Goal: Task Accomplishment & Management: Manage account settings

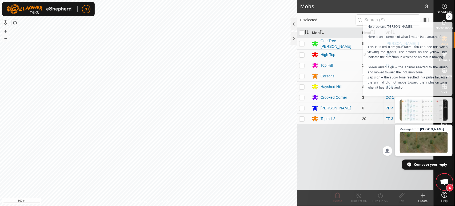
scroll to position [1214, 0]
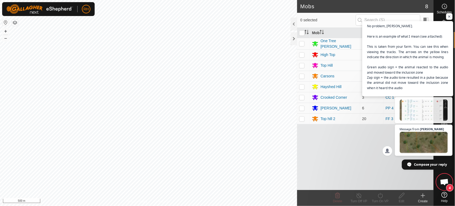
click at [397, 55] on span "No problem, [PERSON_NAME]. Here is an example of what I mean (see attached): Th…" at bounding box center [407, 64] width 81 height 82
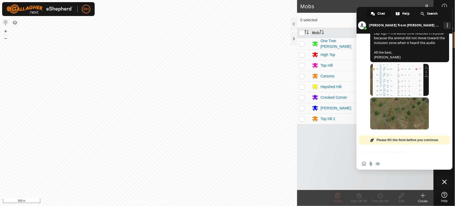
click at [389, 138] on span "Please fill the form before you continue." at bounding box center [407, 139] width 62 height 9
click at [391, 139] on span "Please fill the form before you continue." at bounding box center [407, 139] width 62 height 9
click at [395, 116] on span at bounding box center [399, 113] width 59 height 32
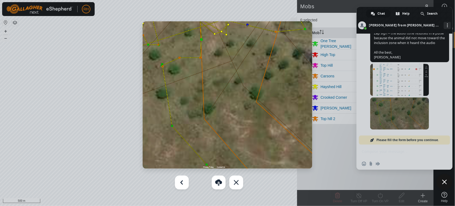
click at [447, 184] on span "Close chat" at bounding box center [444, 182] width 16 height 16
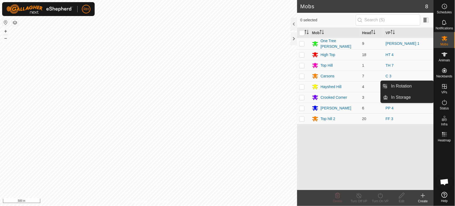
click at [443, 84] on icon at bounding box center [444, 86] width 6 height 6
click at [414, 87] on link "In Rotation" at bounding box center [411, 86] width 46 height 11
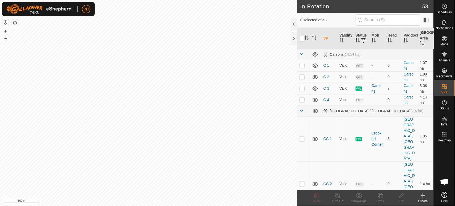
click at [301, 101] on p-checkbox at bounding box center [301, 100] width 5 height 4
checkbox input "true"
click at [402, 196] on icon at bounding box center [401, 195] width 7 height 6
click at [402, 195] on icon at bounding box center [401, 195] width 7 height 6
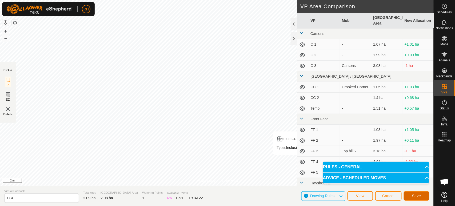
click at [417, 197] on span "Save" at bounding box center [416, 195] width 9 height 4
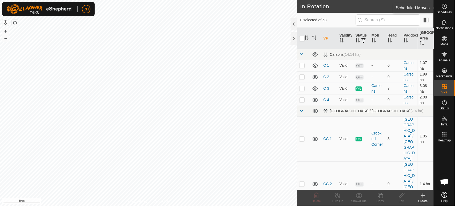
click at [445, 5] on icon at bounding box center [444, 6] width 6 height 6
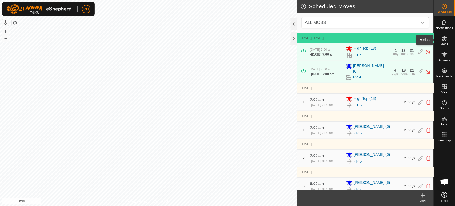
click at [443, 38] on icon at bounding box center [444, 38] width 6 height 5
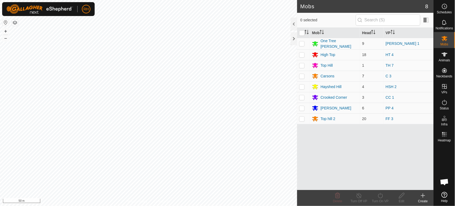
click at [302, 76] on p-checkbox at bounding box center [301, 76] width 5 height 4
checkbox input "true"
click at [326, 75] on div "Carsons" at bounding box center [327, 76] width 14 height 6
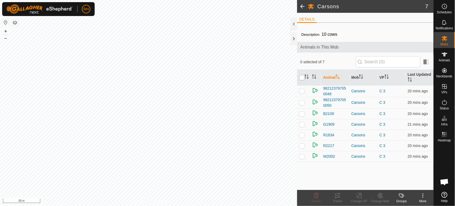
click at [302, 78] on input "checkbox" at bounding box center [301, 77] width 5 height 5
checkbox input "true"
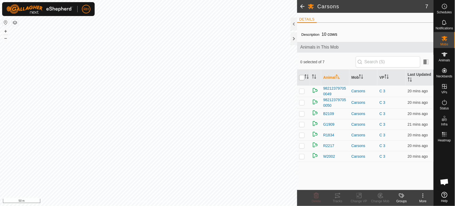
checkbox input "true"
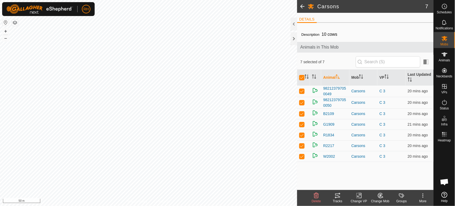
click at [358, 196] on icon at bounding box center [359, 195] width 4 height 3
click at [447, 39] on icon at bounding box center [444, 38] width 6 height 6
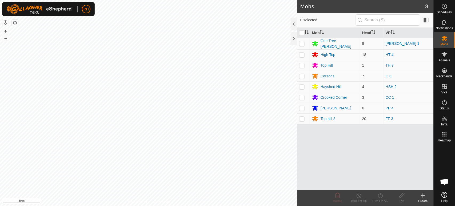
click at [301, 74] on p-checkbox at bounding box center [301, 76] width 5 height 4
checkbox input "true"
click at [402, 196] on icon at bounding box center [401, 195] width 5 height 5
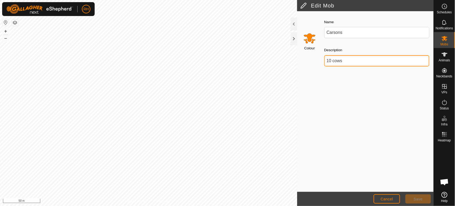
drag, startPoint x: 330, startPoint y: 62, endPoint x: 318, endPoint y: 60, distance: 12.3
click at [318, 60] on div "Colour Name Carsons Description 10 cows" at bounding box center [365, 44] width 136 height 60
type input "7 cows"
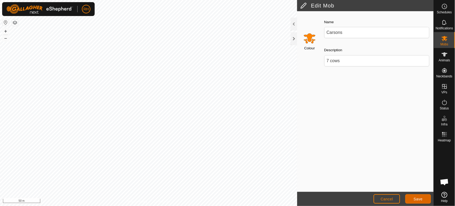
click at [415, 196] on button "Save" at bounding box center [418, 198] width 26 height 9
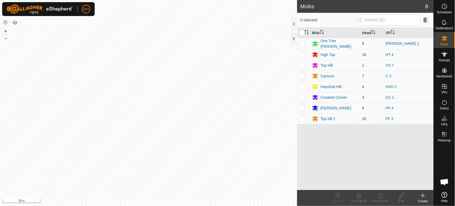
click at [303, 76] on p-checkbox at bounding box center [301, 76] width 5 height 4
checkbox input "true"
click at [381, 195] on icon at bounding box center [380, 195] width 7 height 6
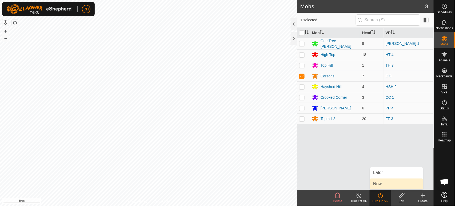
click at [379, 182] on link "Now" at bounding box center [396, 183] width 53 height 11
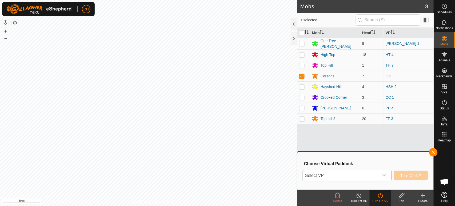
click at [383, 174] on icon "dropdown trigger" at bounding box center [384, 175] width 4 height 4
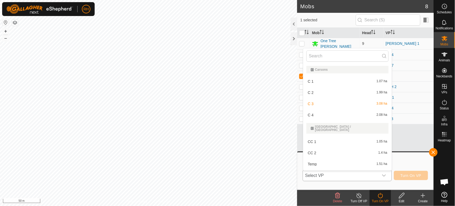
click at [317, 114] on li "C 4 2.08 ha" at bounding box center [347, 115] width 88 height 11
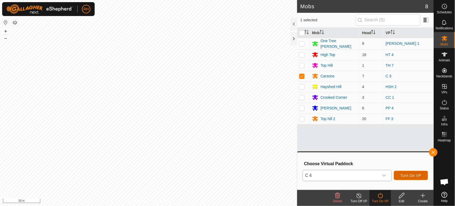
click at [409, 177] on span "Turn On VP" at bounding box center [410, 175] width 21 height 4
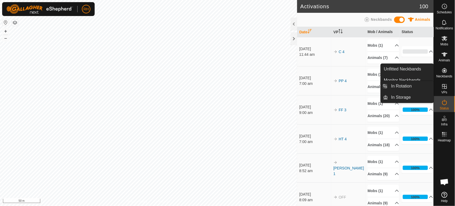
click at [443, 85] on icon at bounding box center [444, 86] width 6 height 6
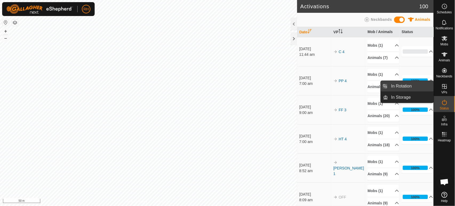
click at [411, 86] on link "In Rotation" at bounding box center [411, 86] width 46 height 11
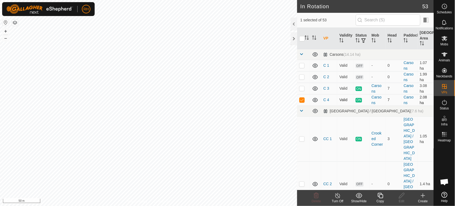
click at [303, 100] on p-checkbox at bounding box center [301, 100] width 5 height 4
checkbox input "false"
click at [301, 89] on p-checkbox at bounding box center [301, 88] width 5 height 4
checkbox input "true"
click at [337, 197] on icon at bounding box center [337, 195] width 7 height 6
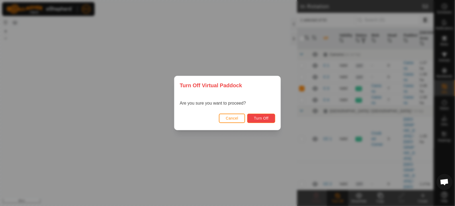
click at [260, 119] on span "Turn Off" at bounding box center [261, 118] width 15 height 4
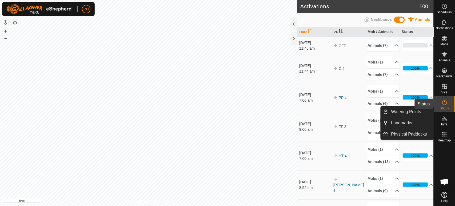
click at [445, 102] on icon at bounding box center [444, 102] width 6 height 6
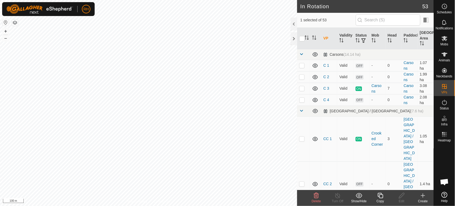
checkbox input "false"
checkbox input "true"
checkbox input "false"
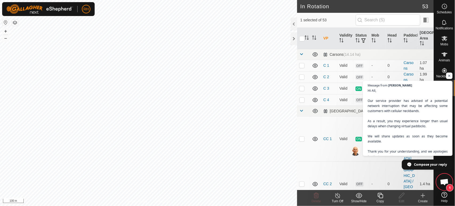
click at [446, 181] on span "Open chat" at bounding box center [444, 182] width 9 height 7
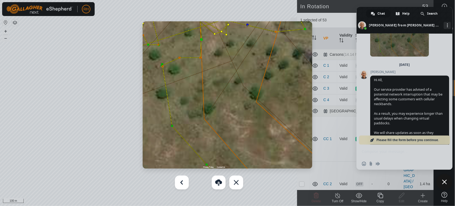
scroll to position [1328, 0]
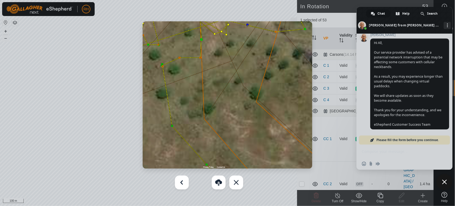
click at [443, 181] on span "Close chat" at bounding box center [444, 181] width 5 height 5
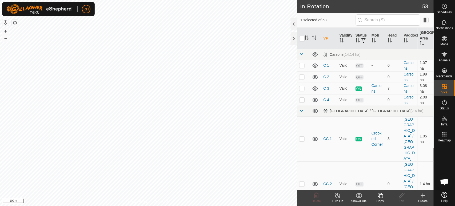
checkbox input "false"
checkbox input "true"
checkbox input "false"
checkbox input "true"
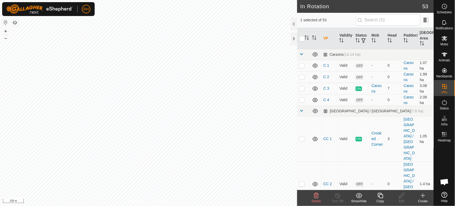
checkbox input "false"
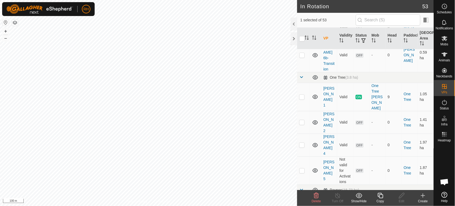
scroll to position [563, 0]
checkbox input "false"
checkbox input "true"
click at [381, 196] on icon at bounding box center [380, 195] width 7 height 6
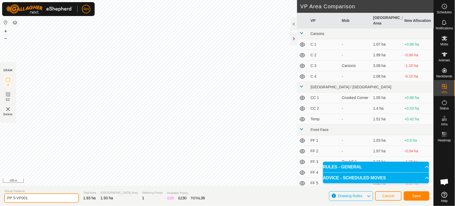
click at [30, 198] on input "PP 5-VP001" at bounding box center [41, 197] width 75 height 9
type input "PP 5a temp"
click at [419, 196] on span "Save" at bounding box center [416, 195] width 9 height 4
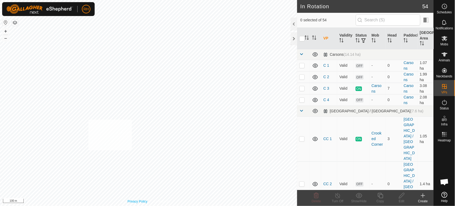
checkbox input "true"
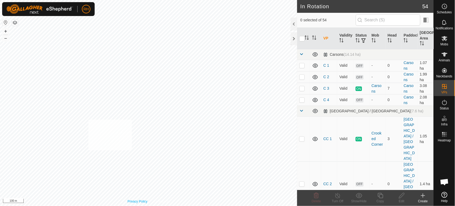
checkbox input "true"
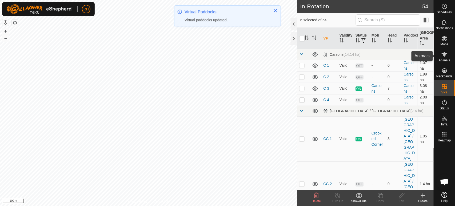
click at [443, 57] on icon at bounding box center [444, 54] width 6 height 6
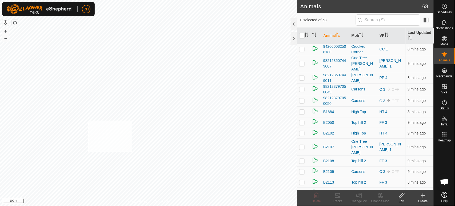
checkbox input "true"
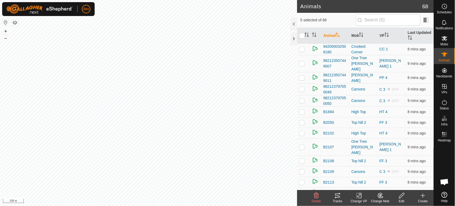
click at [358, 195] on icon at bounding box center [359, 195] width 7 height 6
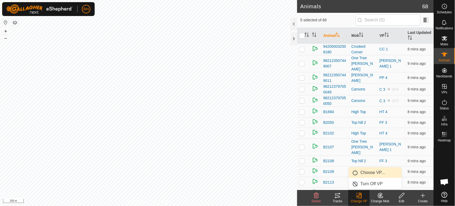
click at [362, 171] on link "Choose VP..." at bounding box center [375, 172] width 53 height 11
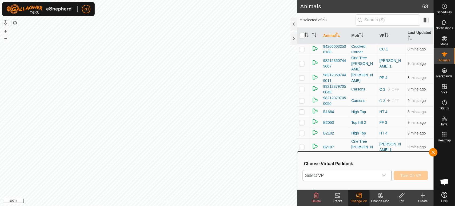
click at [353, 175] on span "Select VP" at bounding box center [340, 175] width 75 height 11
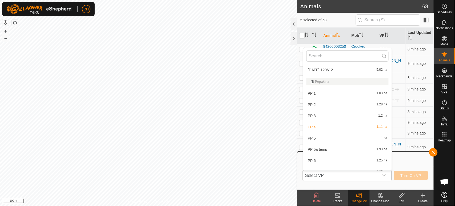
scroll to position [503, 0]
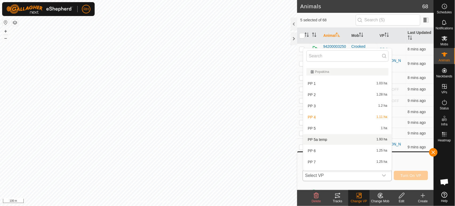
click at [321, 135] on li "PP 5a temp 1.93 ha" at bounding box center [347, 139] width 88 height 11
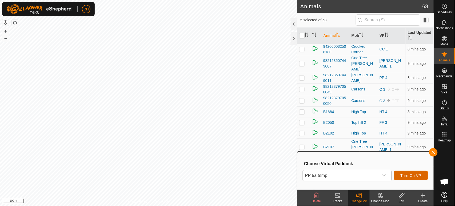
click at [413, 176] on span "Turn On VP" at bounding box center [410, 175] width 21 height 4
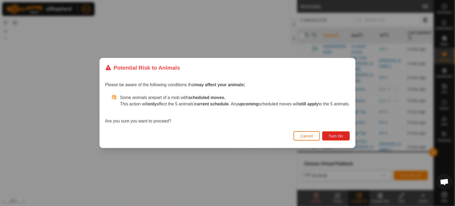
click at [311, 135] on span "Cancel" at bounding box center [306, 136] width 13 height 4
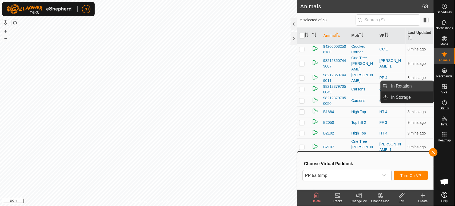
click at [402, 85] on link "In Rotation" at bounding box center [411, 86] width 46 height 11
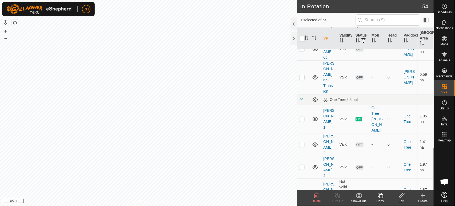
scroll to position [563, 0]
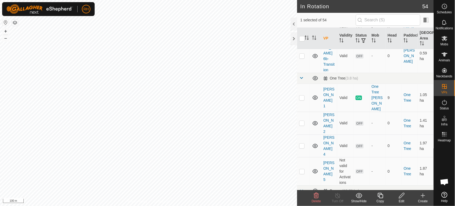
click at [402, 195] on icon at bounding box center [401, 195] width 5 height 5
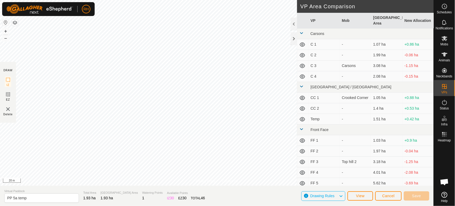
scroll to position [1328, 0]
click at [418, 197] on span "Save" at bounding box center [416, 195] width 9 height 4
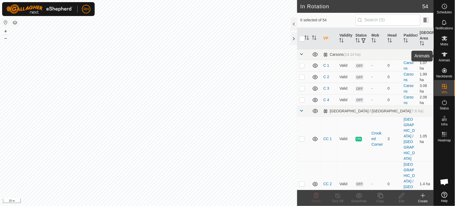
click at [447, 56] on icon at bounding box center [444, 54] width 6 height 6
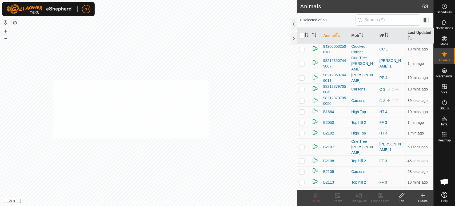
checkbox input "true"
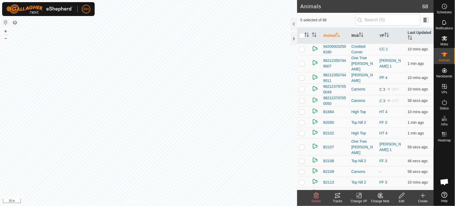
click at [361, 195] on icon at bounding box center [359, 195] width 7 height 6
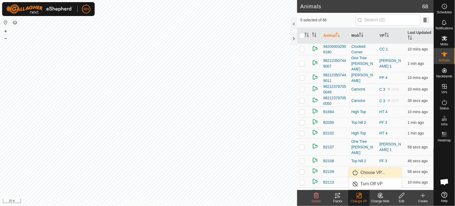
click at [369, 172] on link "Choose VP..." at bounding box center [375, 172] width 53 height 11
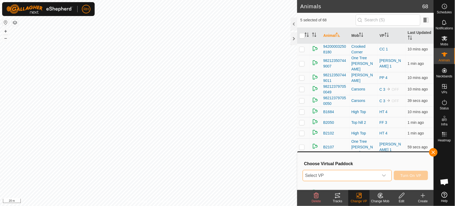
click at [352, 175] on span "Select VP" at bounding box center [340, 175] width 75 height 11
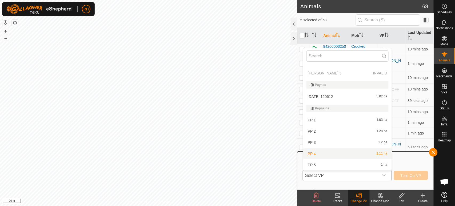
scroll to position [496, 0]
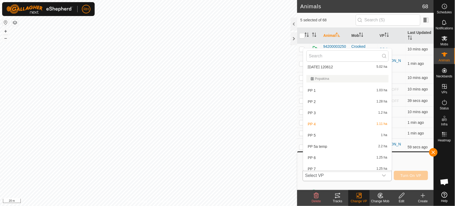
click at [326, 141] on li "PP 5a temp 2.2 ha" at bounding box center [347, 146] width 88 height 11
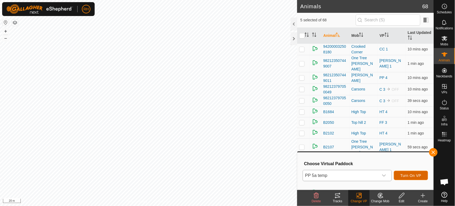
click at [413, 176] on span "Turn On VP" at bounding box center [410, 175] width 21 height 4
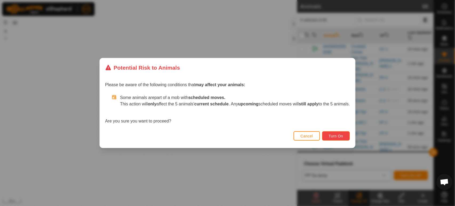
click at [340, 136] on span "Turn On" at bounding box center [336, 136] width 14 height 4
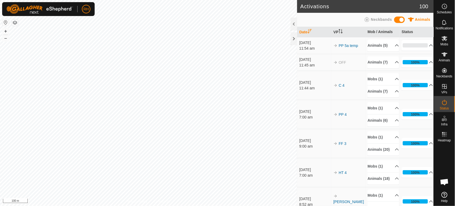
click at [444, 181] on span "Open chat" at bounding box center [444, 182] width 9 height 7
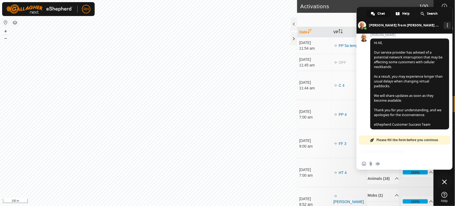
click at [380, 150] on div "Insert an emoji Send a file Audio message" at bounding box center [404, 156] width 96 height 25
click at [386, 137] on span "Please fill the form before you continue." at bounding box center [407, 139] width 62 height 9
click at [372, 140] on span at bounding box center [372, 140] width 4 height 4
click at [393, 161] on div "Insert an emoji Send a file Audio message" at bounding box center [404, 164] width 96 height 12
click at [388, 153] on div "Insert an emoji Send a file Audio message" at bounding box center [404, 156] width 96 height 25
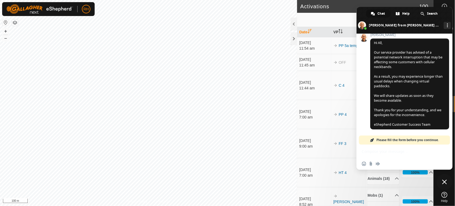
click at [406, 139] on span "Please fill the form before you continue." at bounding box center [407, 139] width 62 height 9
click at [380, 14] on span "Chat" at bounding box center [380, 14] width 7 height 8
click at [375, 12] on div "Chat" at bounding box center [378, 14] width 24 height 8
click at [403, 14] on span "Help" at bounding box center [405, 14] width 7 height 8
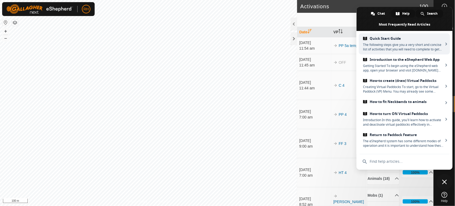
click at [424, 12] on div "Search" at bounding box center [428, 14] width 27 height 8
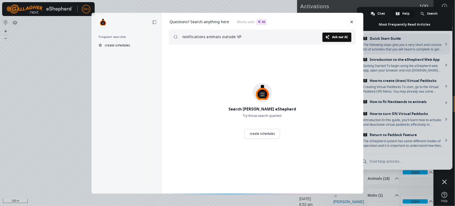
click at [341, 37] on span "Ask our AI" at bounding box center [340, 36] width 16 height 3
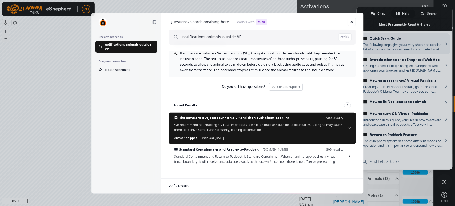
scroll to position [33, 0]
click at [343, 155] on span "Standard Containment and Return-to-Paddock help.eshepherd.com 80% quality Stand…" at bounding box center [262, 155] width 187 height 23
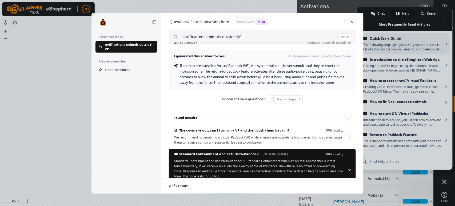
scroll to position [0, 0]
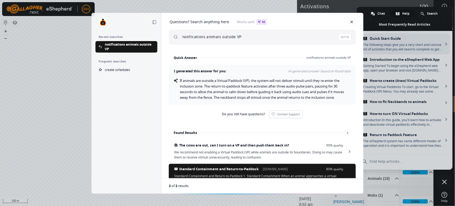
click at [182, 37] on input "notifications animals outside VP" at bounding box center [266, 37] width 169 height 15
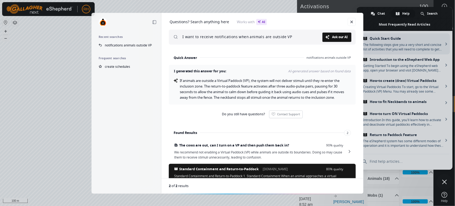
type input "I want to receive notifications when animals are outside VP"
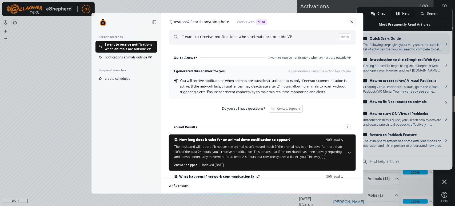
click at [234, 91] on span "You will receive notifications when animals are outside virtual paddocks only i…" at bounding box center [263, 86] width 167 height 16
click at [352, 22] on link "Close" at bounding box center [352, 22] width 8 height 8
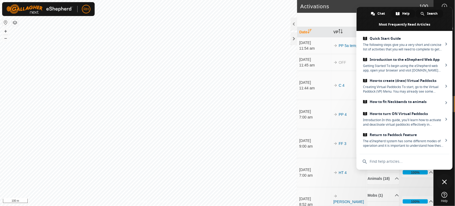
click at [430, 13] on span "Search" at bounding box center [432, 14] width 11 height 8
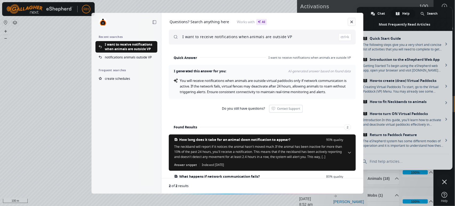
click at [350, 23] on link "Close" at bounding box center [352, 22] width 8 height 8
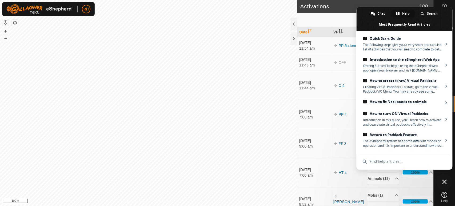
click at [444, 196] on icon at bounding box center [444, 195] width 6 height 6
click at [334, 18] on div "Animals Neckbands" at bounding box center [365, 19] width 130 height 10
click at [400, 23] on span at bounding box center [404, 19] width 96 height 24
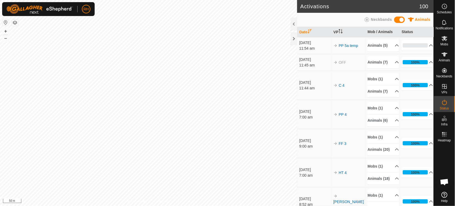
scroll to position [1328, 0]
click at [446, 38] on icon at bounding box center [444, 38] width 6 height 6
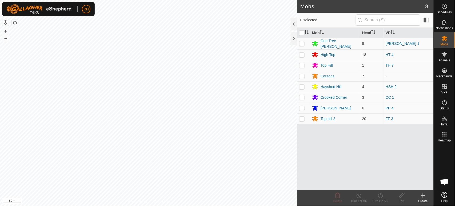
click at [302, 76] on p-checkbox at bounding box center [301, 76] width 5 height 4
checkbox input "true"
click at [382, 197] on icon at bounding box center [380, 195] width 5 height 5
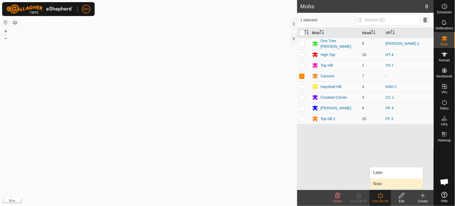
click at [382, 182] on link "Now" at bounding box center [396, 183] width 53 height 11
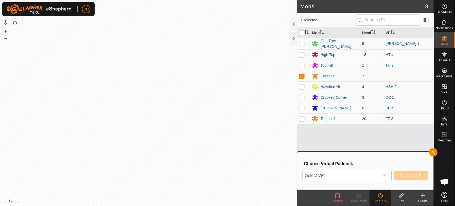
click at [343, 179] on span "Select VP" at bounding box center [340, 175] width 75 height 11
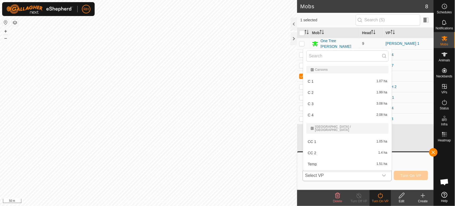
click at [312, 112] on li "C 4 2.08 ha" at bounding box center [347, 115] width 88 height 11
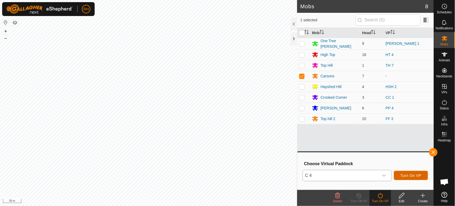
click at [417, 175] on span "Turn On VP" at bounding box center [410, 175] width 21 height 4
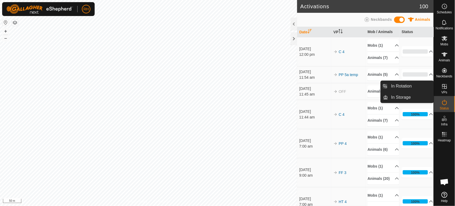
click at [442, 87] on icon at bounding box center [444, 86] width 6 height 6
click at [410, 88] on link "In Rotation" at bounding box center [411, 86] width 46 height 11
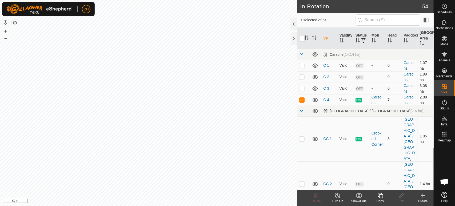
click at [302, 99] on p-checkbox at bounding box center [301, 100] width 5 height 4
checkbox input "false"
click at [302, 88] on p-checkbox at bounding box center [301, 88] width 5 height 4
checkbox input "true"
click at [404, 196] on icon at bounding box center [401, 195] width 7 height 6
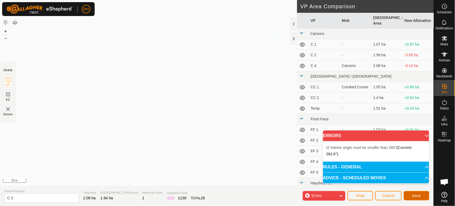
click at [413, 196] on span "Save" at bounding box center [416, 195] width 9 height 4
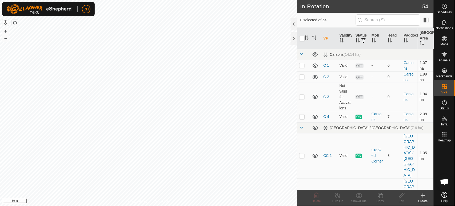
checkbox input "true"
checkbox input "false"
click at [402, 195] on icon at bounding box center [401, 195] width 7 height 6
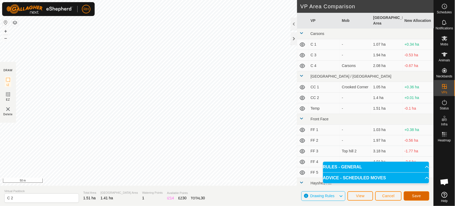
click at [412, 197] on span "Save" at bounding box center [416, 195] width 9 height 4
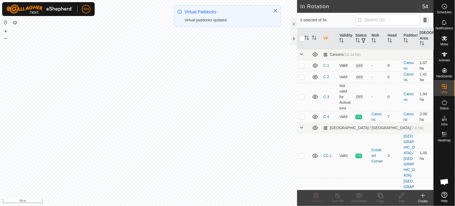
click at [302, 66] on p-checkbox at bounding box center [301, 65] width 5 height 4
checkbox input "true"
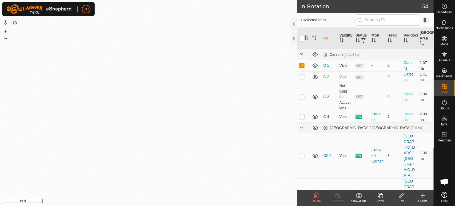
click at [446, 181] on span "Open chat" at bounding box center [444, 182] width 9 height 7
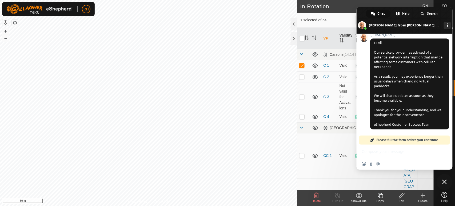
click at [373, 140] on span at bounding box center [372, 140] width 4 height 4
click at [384, 139] on span "Please fill the form before you continue." at bounding box center [407, 139] width 62 height 9
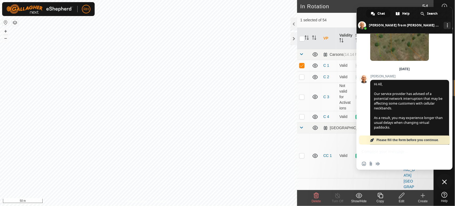
scroll to position [1180, 0]
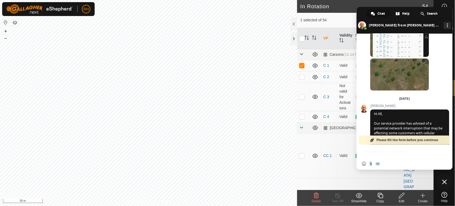
click at [363, 164] on span "Insert an emoji" at bounding box center [364, 164] width 4 height 4
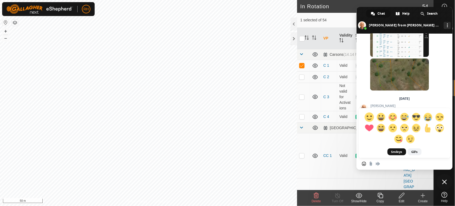
click at [371, 117] on span at bounding box center [368, 116] width 9 height 9
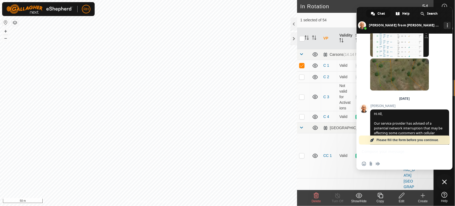
click at [427, 139] on span "Please fill the form before you continue." at bounding box center [407, 139] width 62 height 9
click at [380, 14] on span "Chat" at bounding box center [380, 14] width 7 height 8
click at [381, 13] on span "Chat" at bounding box center [380, 14] width 7 height 8
click at [445, 182] on span "Close chat" at bounding box center [444, 181] width 5 height 5
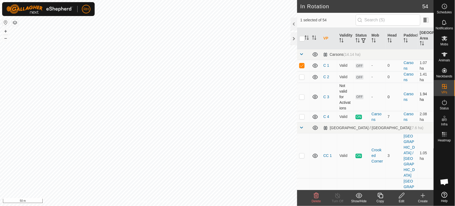
click at [301, 97] on p-checkbox at bounding box center [301, 97] width 5 height 4
checkbox input "true"
click at [301, 66] on p-checkbox at bounding box center [301, 65] width 5 height 4
checkbox input "false"
click at [401, 196] on icon at bounding box center [401, 195] width 7 height 6
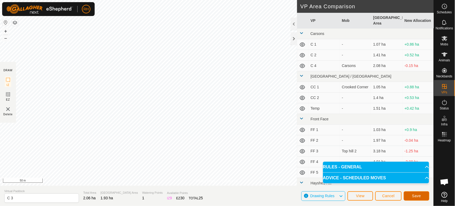
click at [415, 195] on span "Save" at bounding box center [416, 195] width 9 height 4
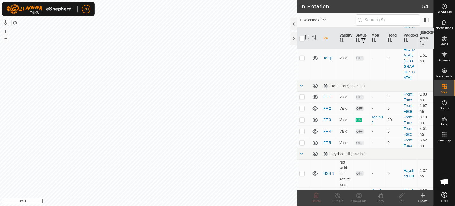
scroll to position [177, 0]
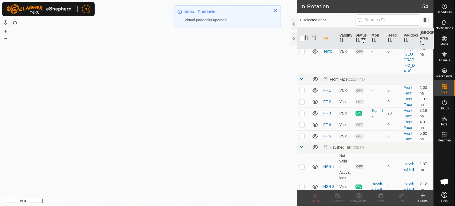
click at [302, 164] on p-checkbox at bounding box center [301, 166] width 5 height 4
checkbox input "true"
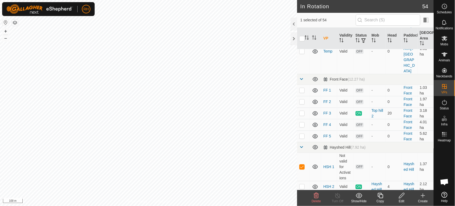
click at [402, 196] on icon at bounding box center [401, 195] width 5 height 5
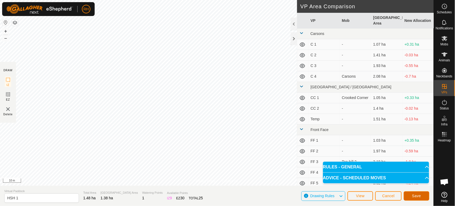
click at [413, 195] on span "Save" at bounding box center [416, 195] width 9 height 4
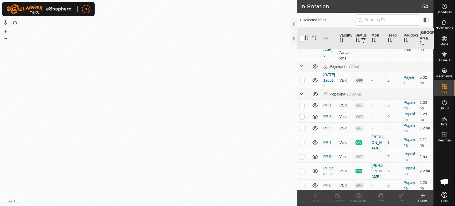
scroll to position [640, 0]
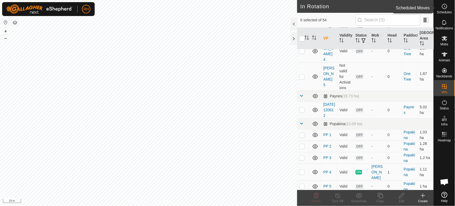
click at [445, 8] on icon at bounding box center [444, 6] width 6 height 6
